Goal: Information Seeking & Learning: Learn about a topic

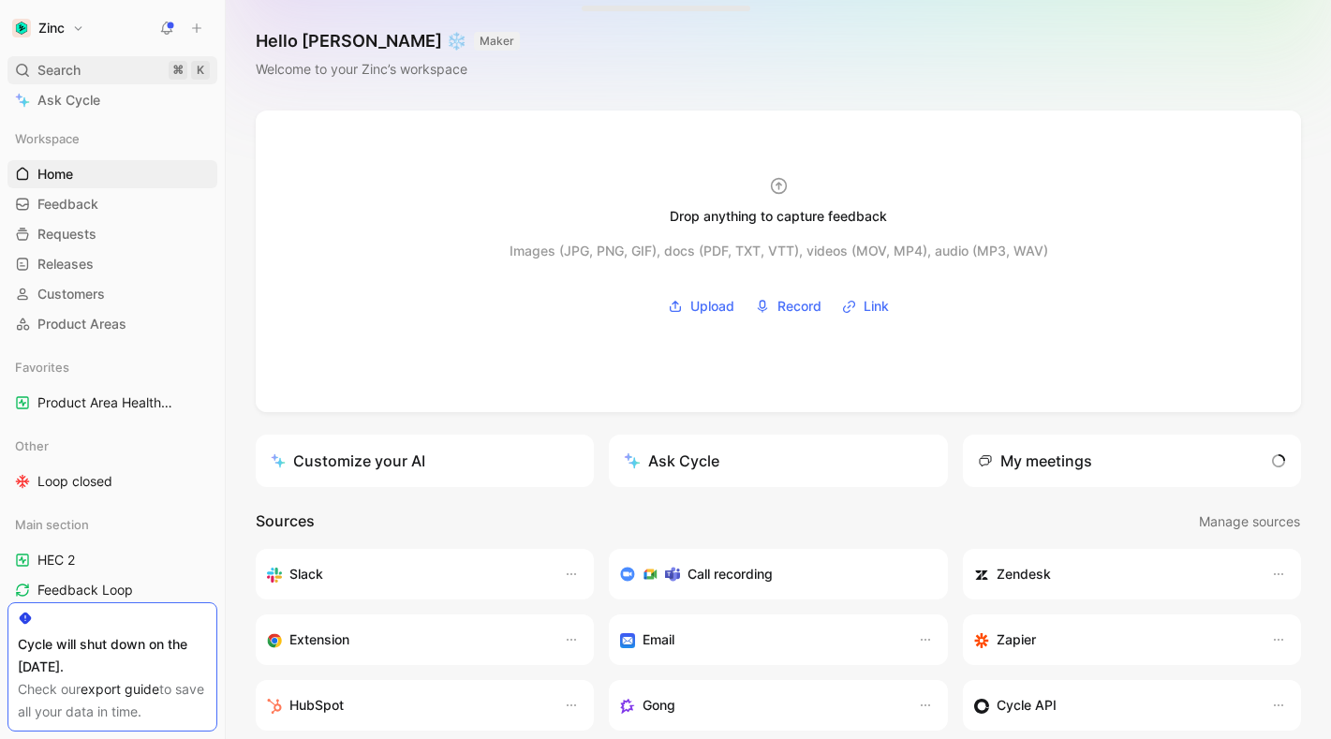
click at [48, 73] on span "Search" at bounding box center [58, 70] width 43 height 22
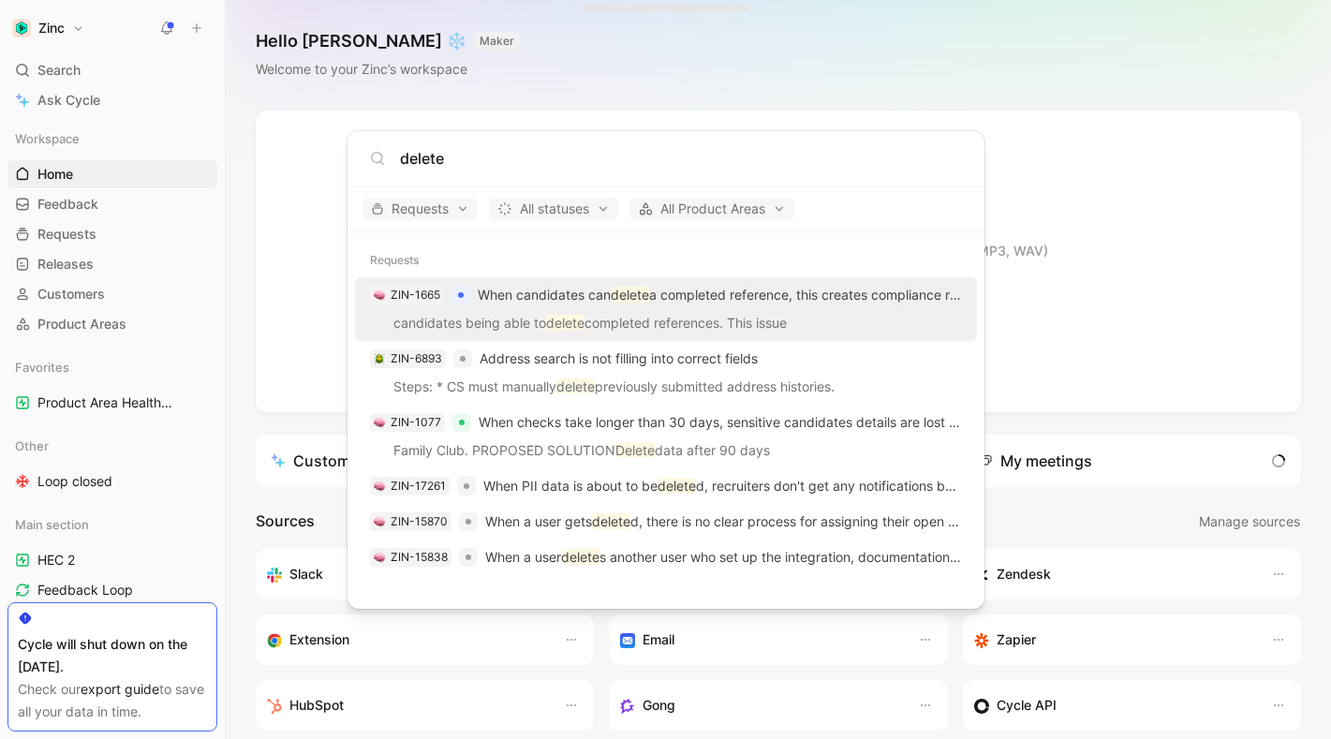
type input "delete"
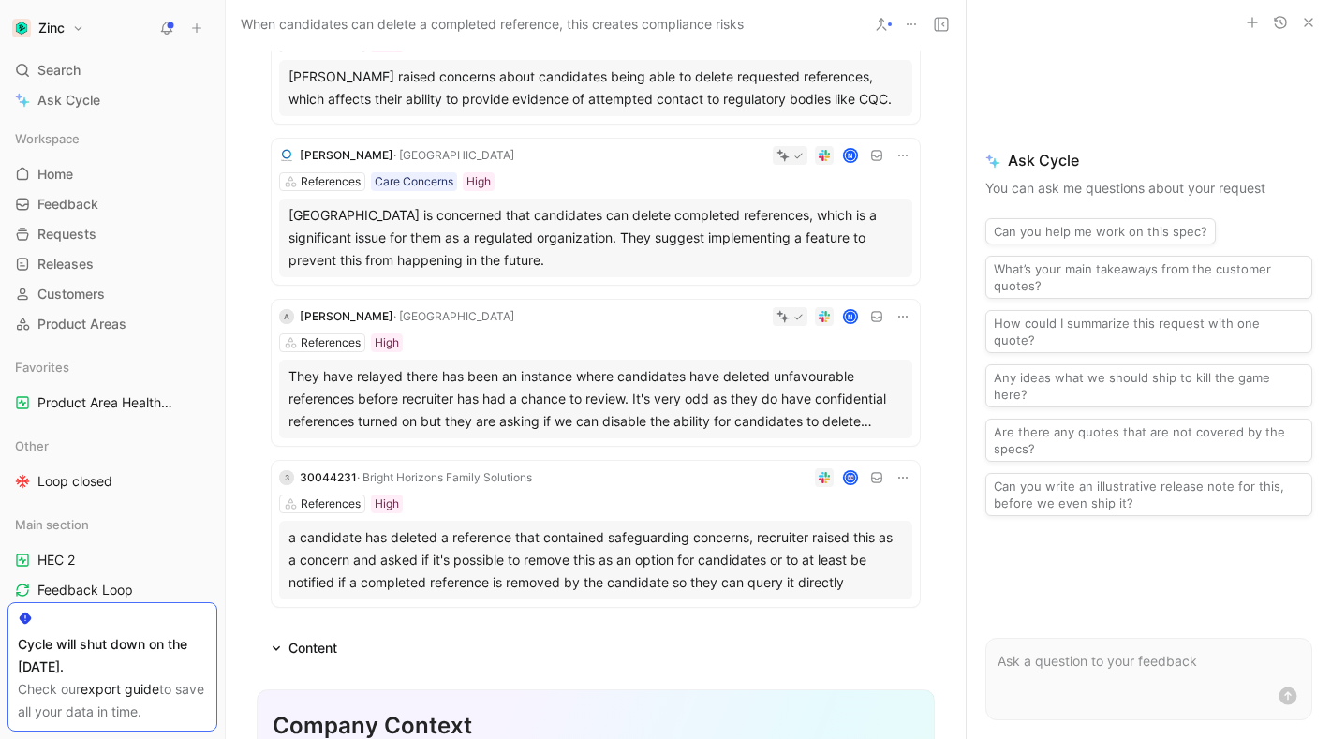
scroll to position [33, 0]
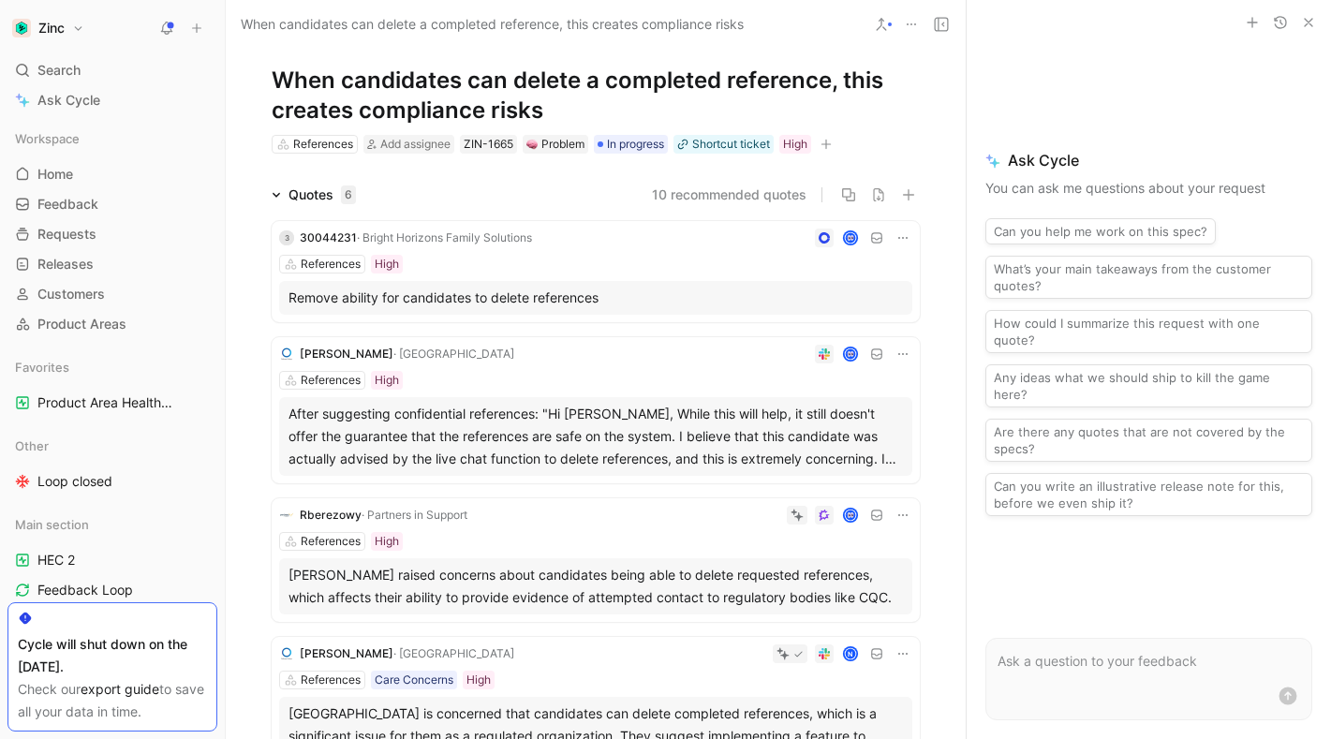
click at [732, 188] on button "10 recommended quotes" at bounding box center [729, 195] width 155 height 22
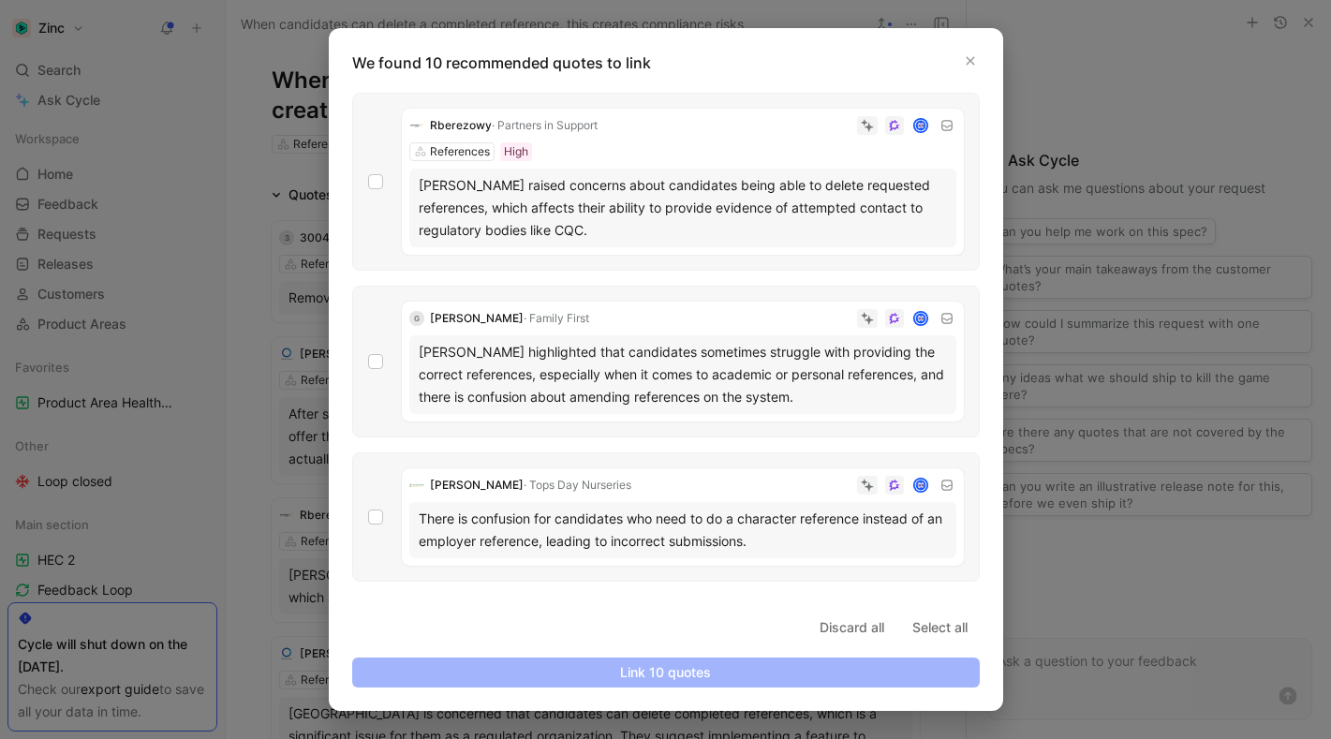
click at [464, 209] on div "[PERSON_NAME] raised concerns about candidates being able to delete requested r…" at bounding box center [683, 207] width 528 height 67
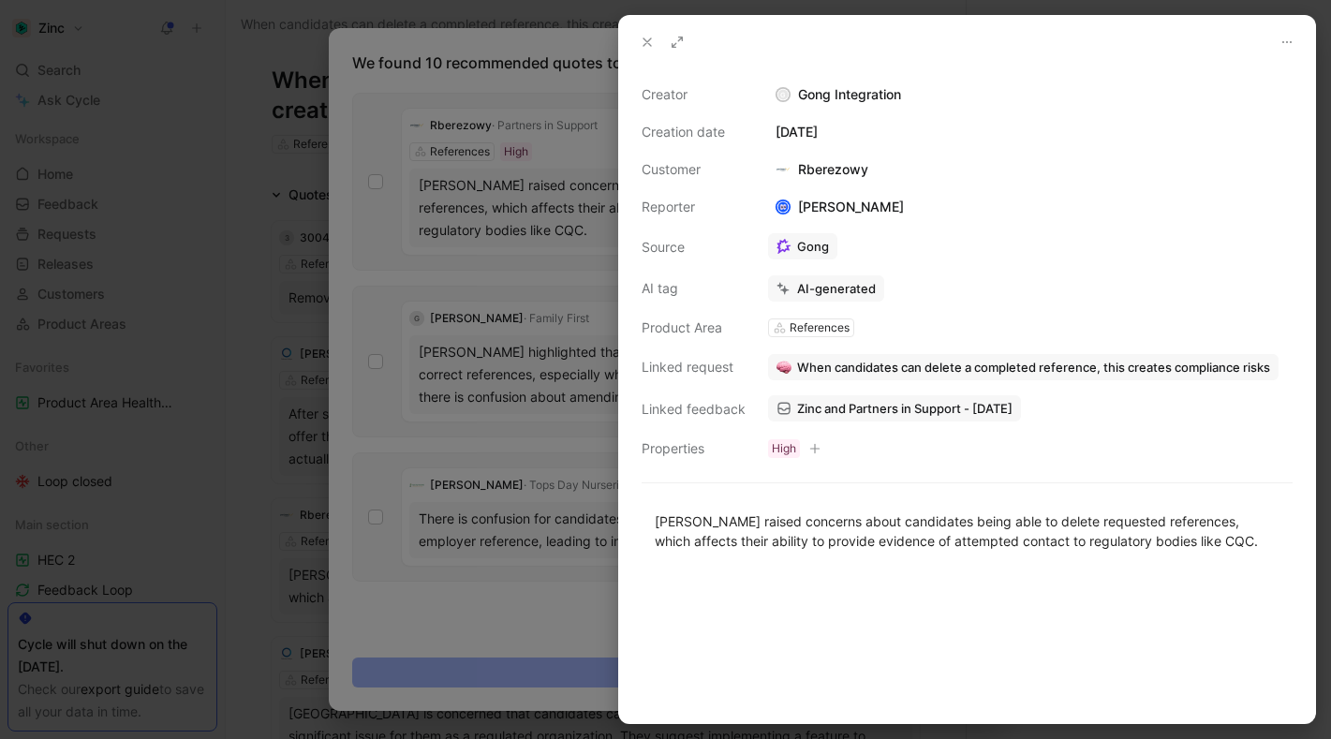
click at [646, 42] on use at bounding box center [647, 41] width 7 height 7
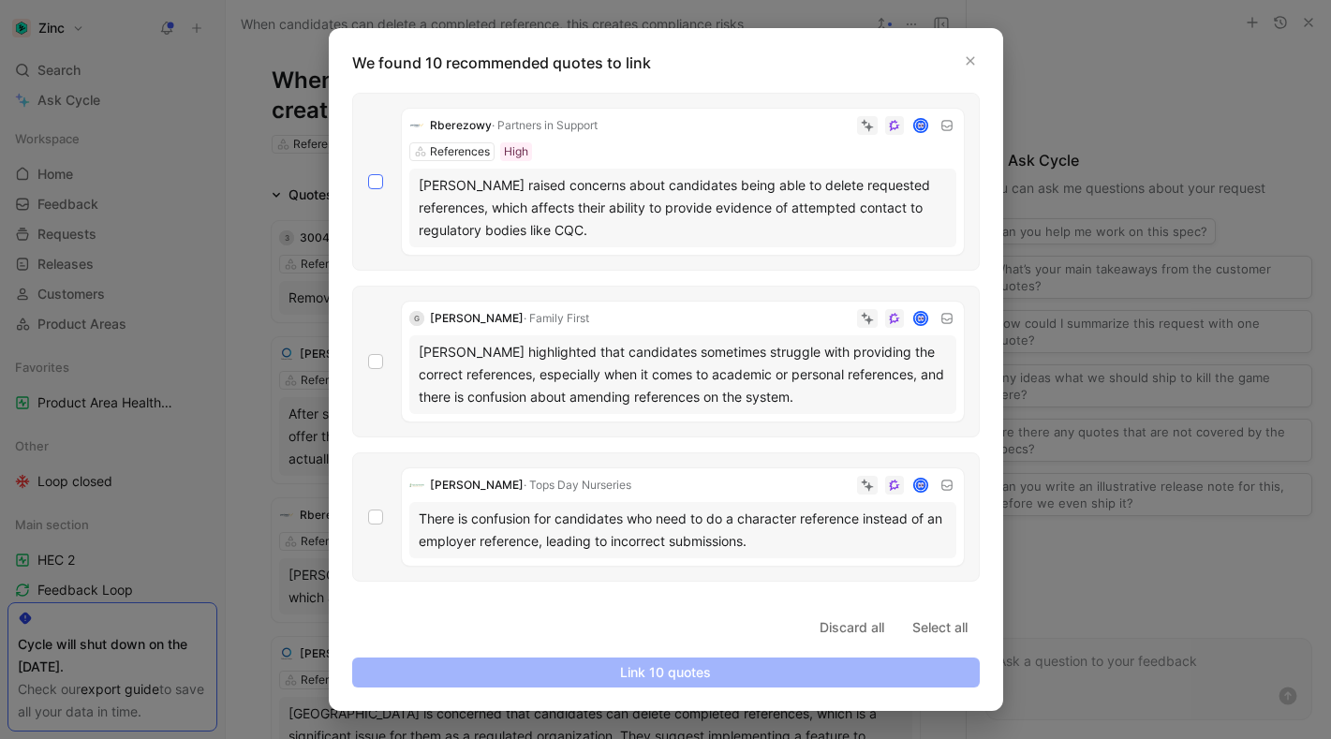
click at [375, 186] on icon at bounding box center [375, 181] width 11 height 11
click at [368, 174] on input "checkbox" at bounding box center [368, 174] width 0 height 0
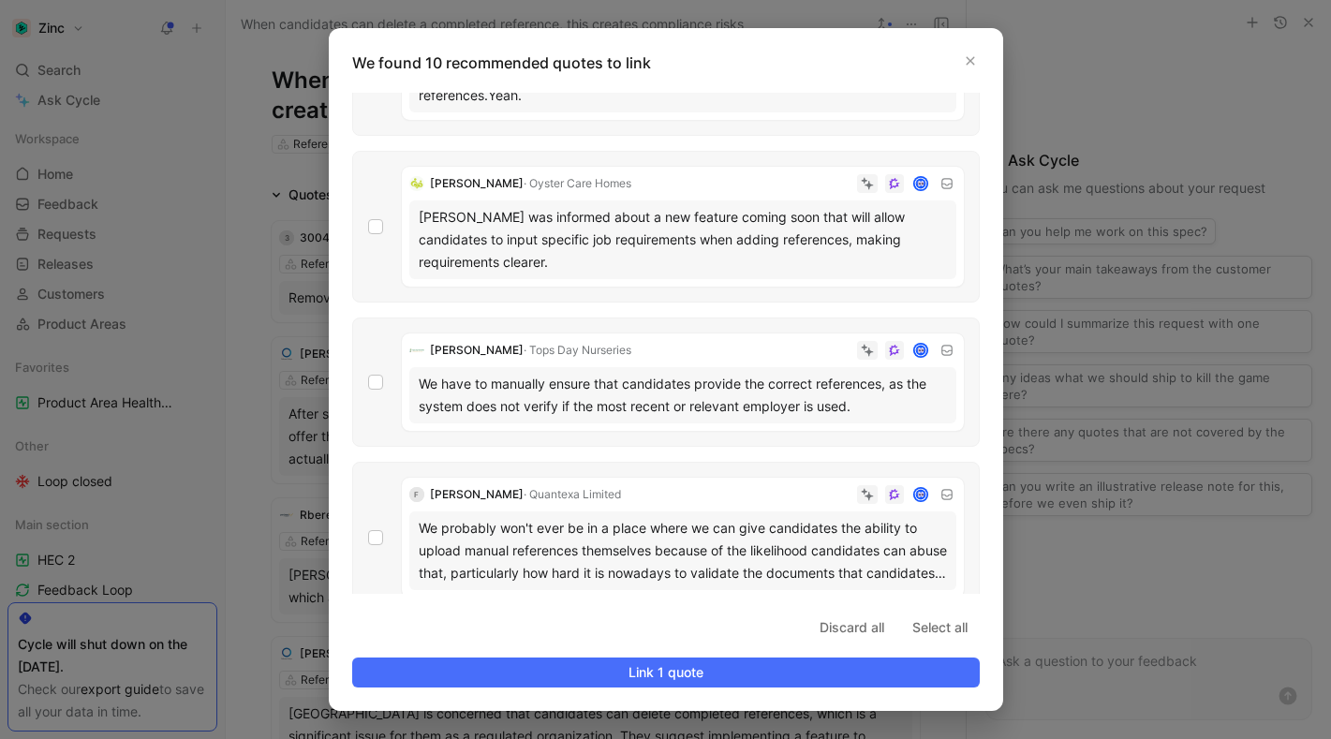
scroll to position [1065, 0]
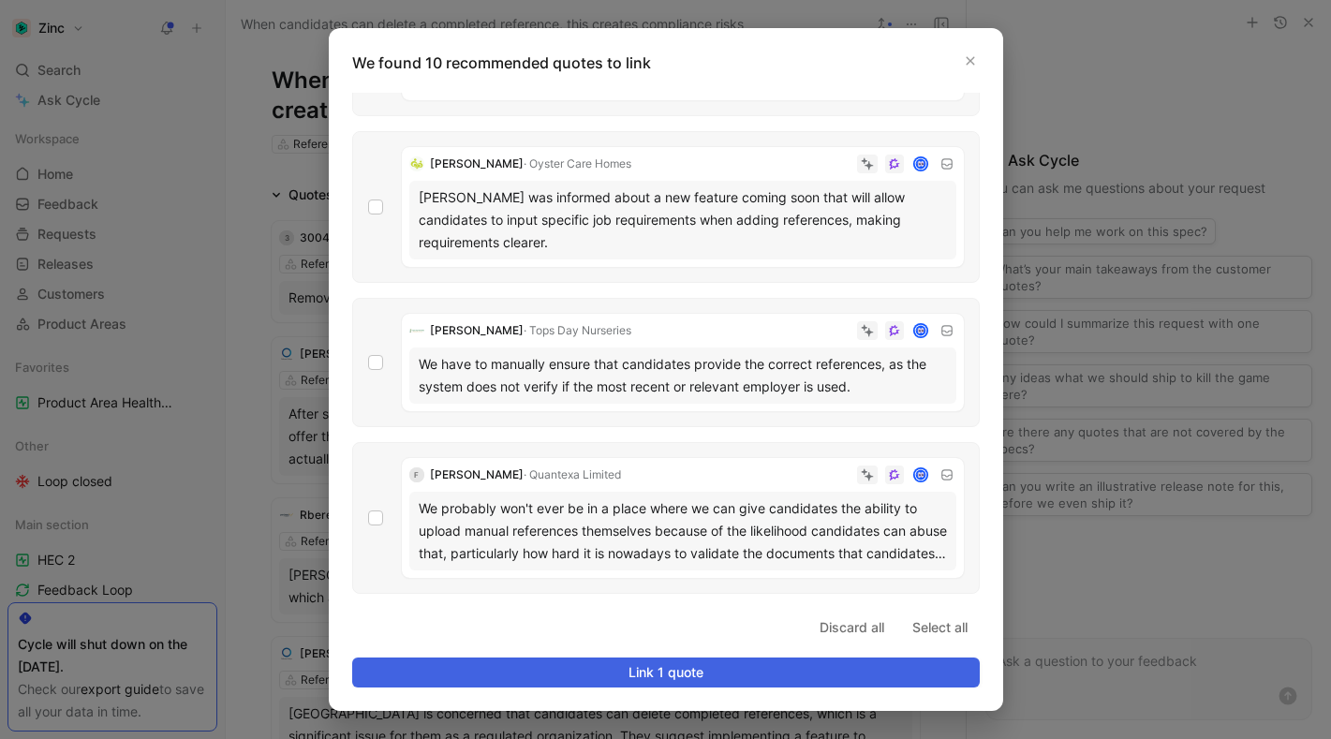
click at [624, 665] on span "Link 1 quote" at bounding box center [666, 672] width 596 height 22
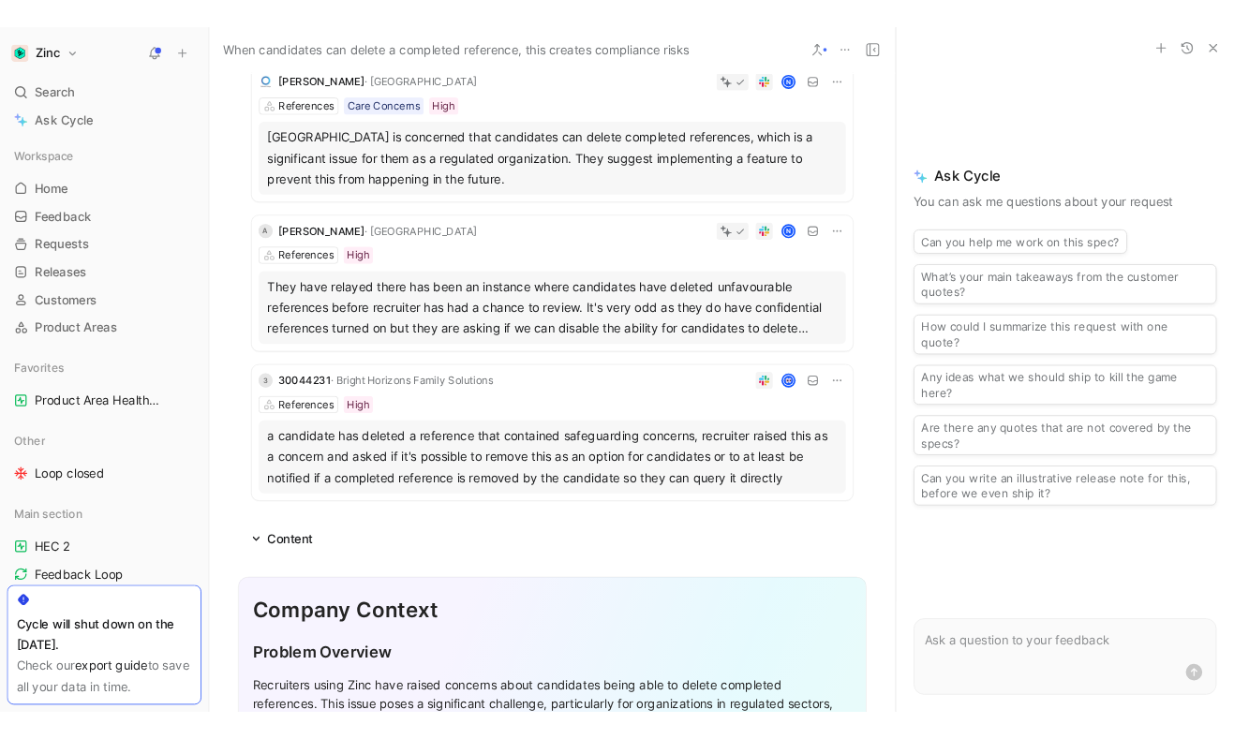
scroll to position [0, 0]
